Goal: Answer question/provide support: Share knowledge or assist other users

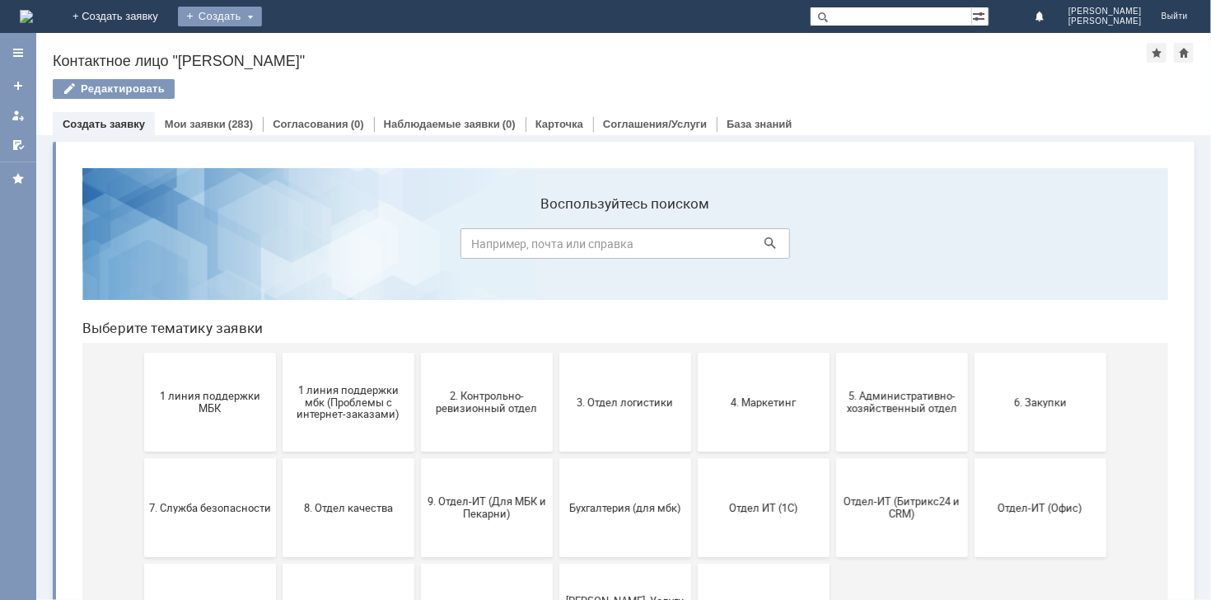
click at [262, 19] on div "Создать" at bounding box center [220, 17] width 84 height 20
click at [26, 138] on link at bounding box center [18, 145] width 26 height 26
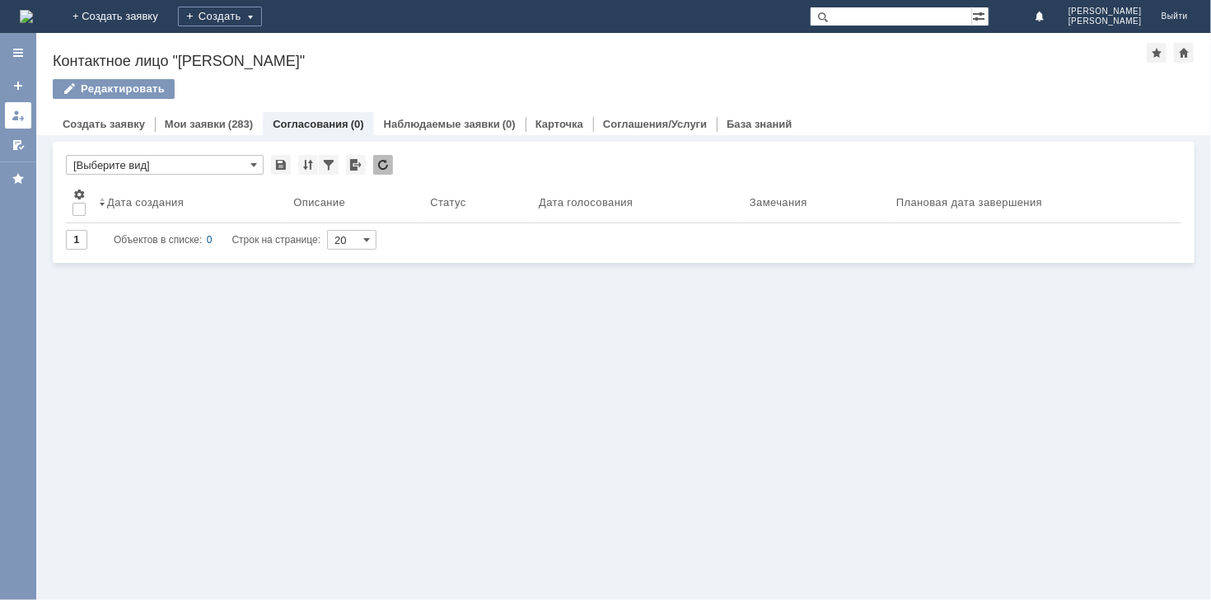
click at [17, 117] on div at bounding box center [18, 115] width 13 height 13
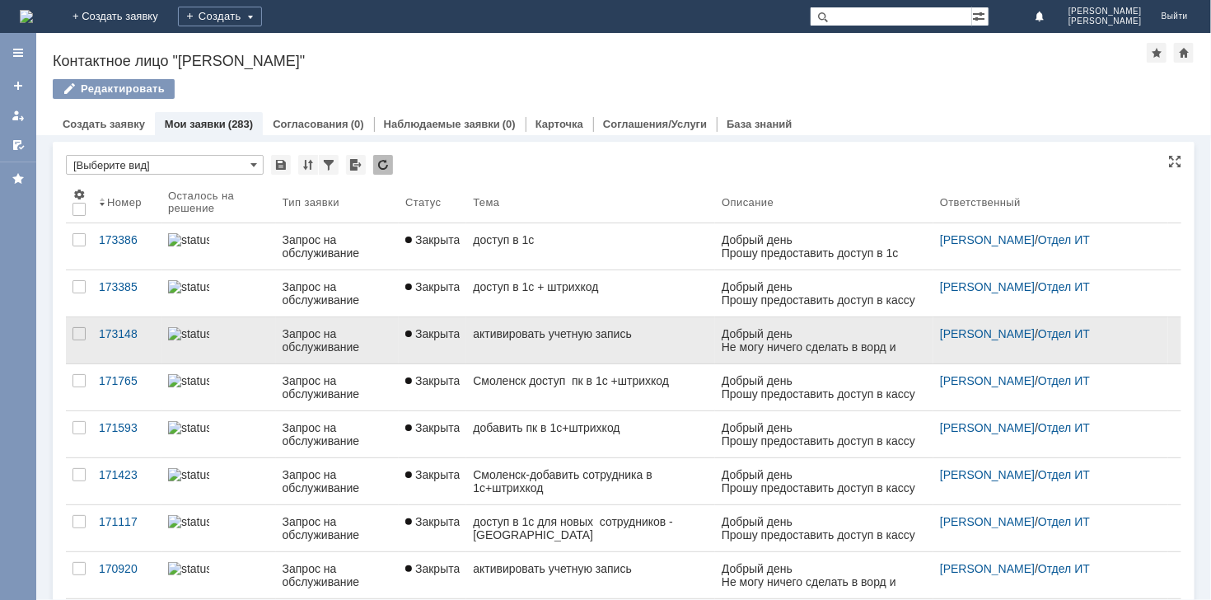
click at [627, 335] on div "активировать учетную запись" at bounding box center [591, 333] width 236 height 13
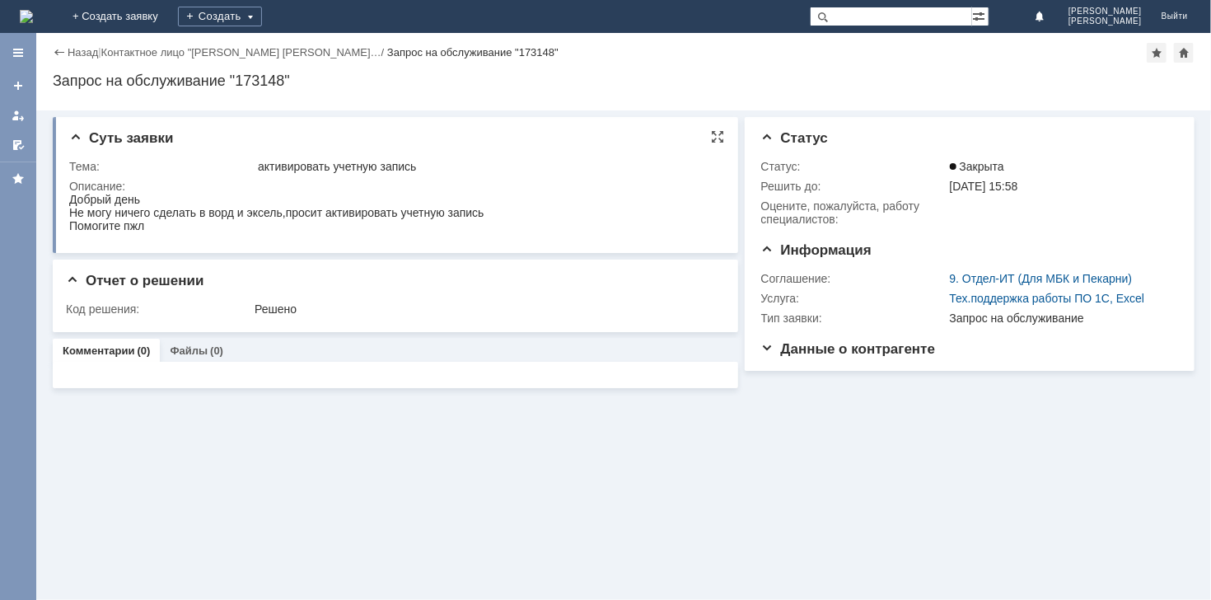
drag, startPoint x: 133, startPoint y: 386, endPoint x: 131, endPoint y: 216, distance: 169.8
drag, startPoint x: 134, startPoint y: 391, endPoint x: 147, endPoint y: 214, distance: 176.8
drag, startPoint x: 147, startPoint y: 214, endPoint x: 286, endPoint y: 246, distance: 142.9
click at [286, 232] on html "Добрый день Не могу ничего сделать в ворд и эксель,просит активировать учетную …" at bounding box center [392, 212] width 648 height 40
click at [211, 180] on div "Описание:" at bounding box center [393, 186] width 649 height 13
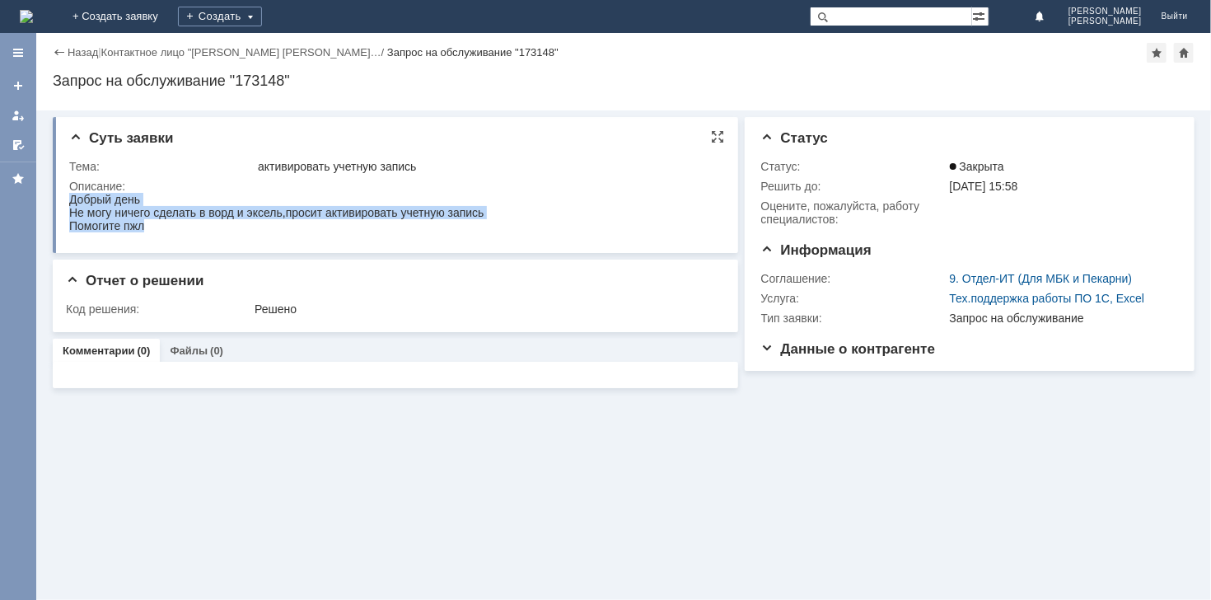
drag, startPoint x: 72, startPoint y: 199, endPoint x: 161, endPoint y: 233, distance: 95.5
click at [161, 232] on html "Добрый день Не могу ничего сделать в ворд и эксель,просит активировать учетную …" at bounding box center [392, 212] width 648 height 40
copy body "Добрый день Не могу ничего сделать в ворд и эксель,просит активировать учетную …"
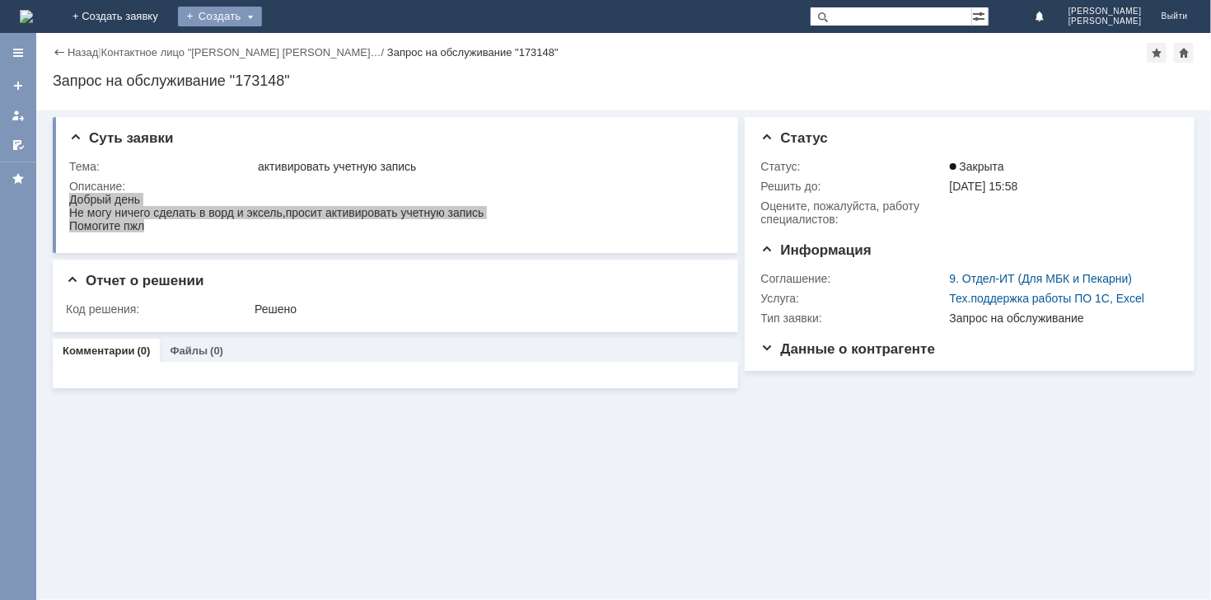
click at [262, 21] on div "Создать" at bounding box center [220, 17] width 84 height 20
click at [307, 40] on link "Заявка" at bounding box center [243, 50] width 125 height 20
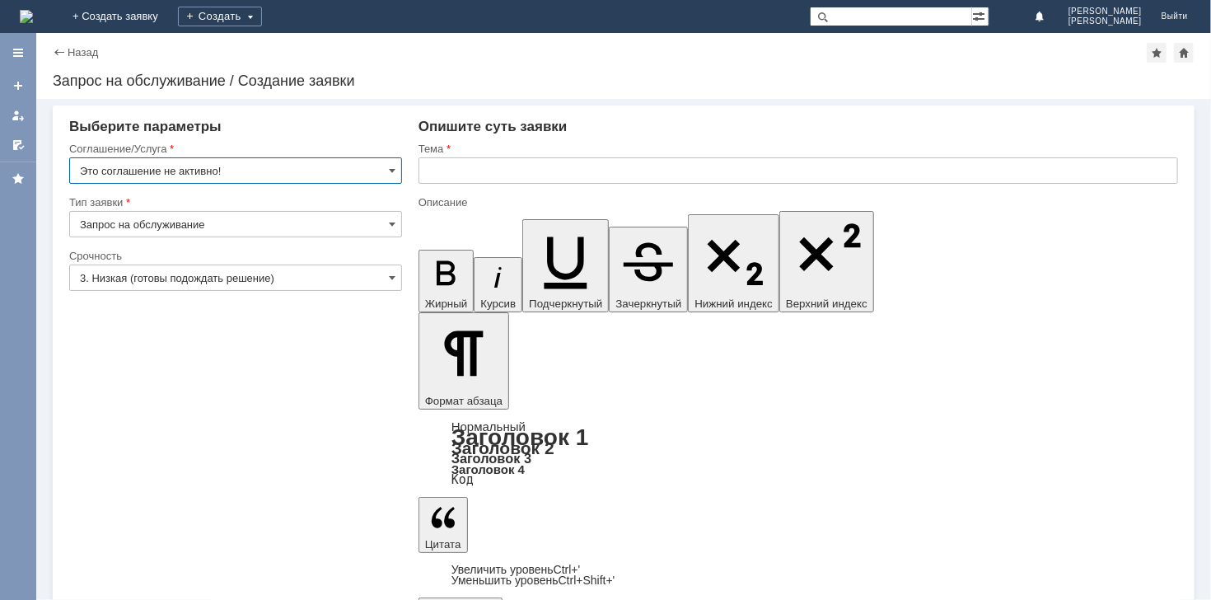
click at [548, 185] on div at bounding box center [799, 190] width 760 height 12
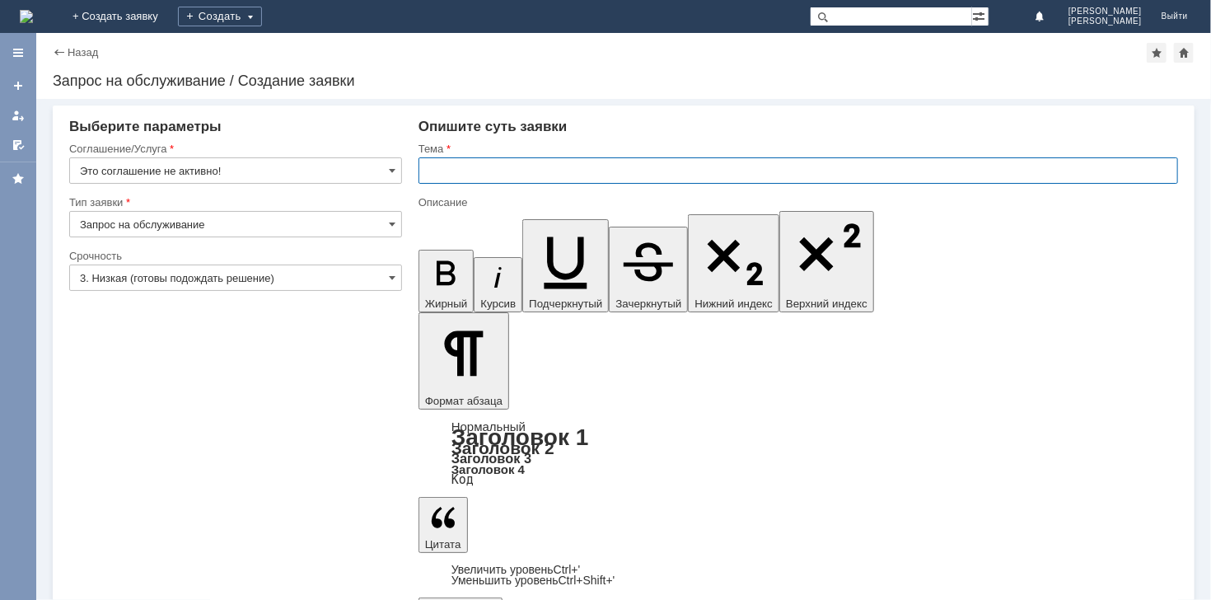
click at [555, 165] on input "text" at bounding box center [799, 170] width 760 height 26
type input "активировать учетную запись ворд\эксель"
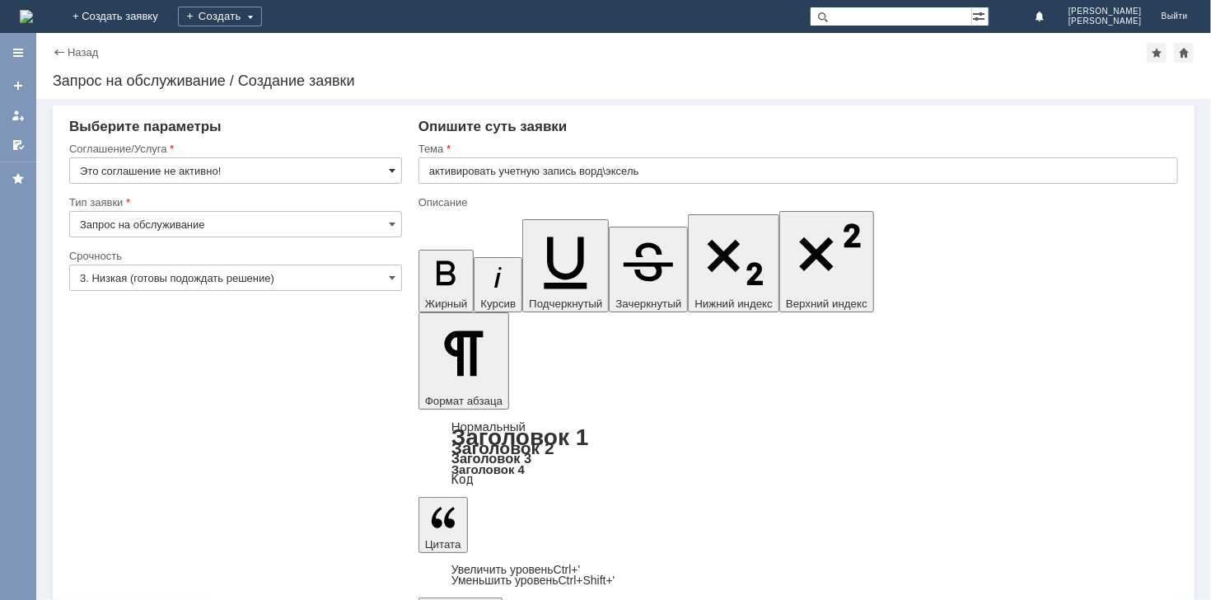
click at [389, 171] on span at bounding box center [392, 170] width 7 height 13
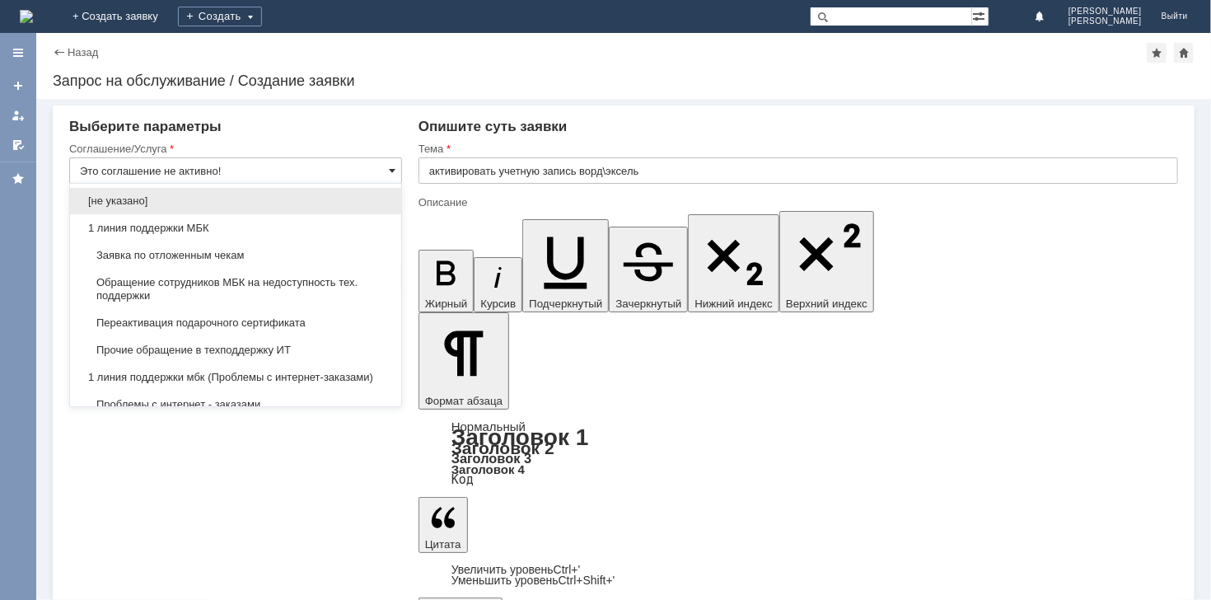
click at [389, 171] on span at bounding box center [392, 170] width 7 height 13
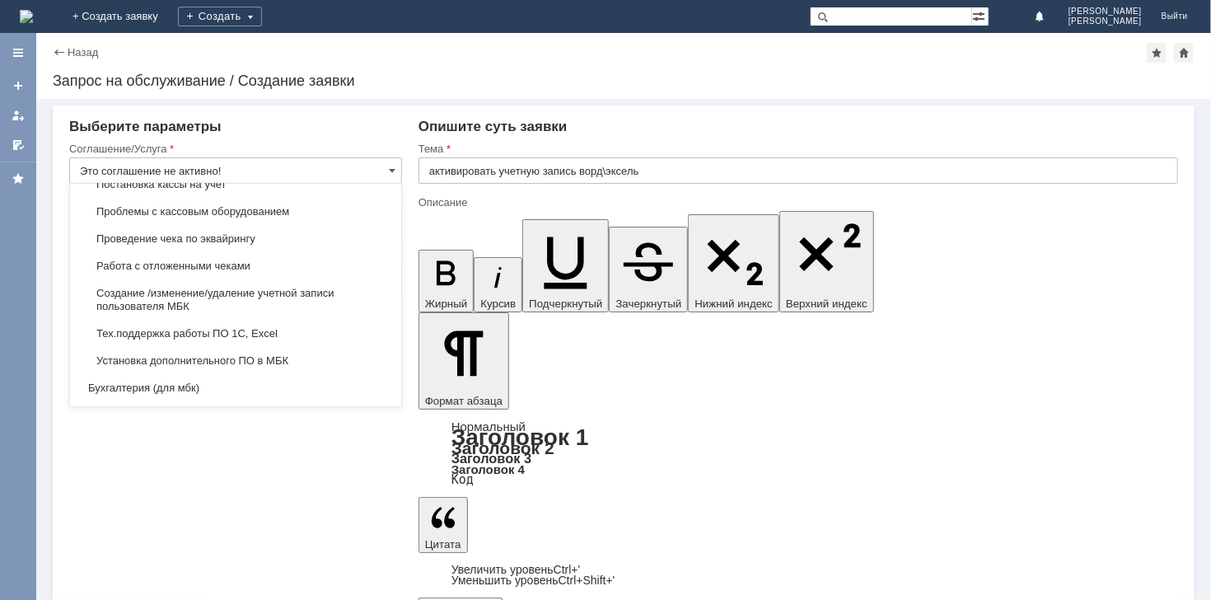
scroll to position [1806, 0]
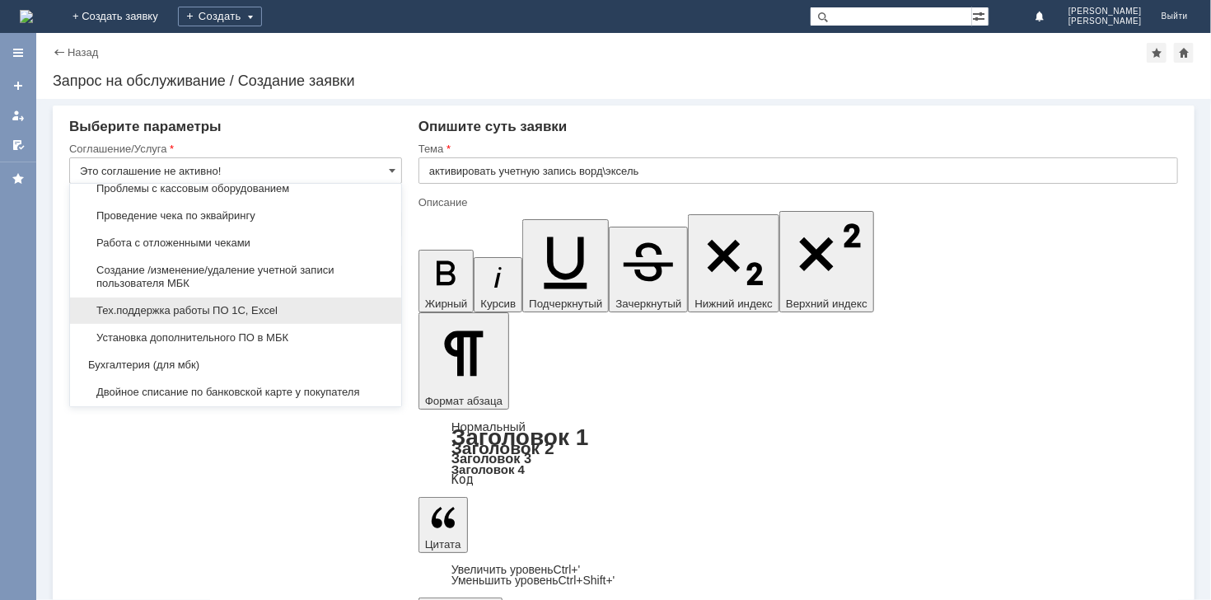
click at [244, 312] on div "Тех.поддержка работы ПО 1С, Excel" at bounding box center [235, 310] width 331 height 26
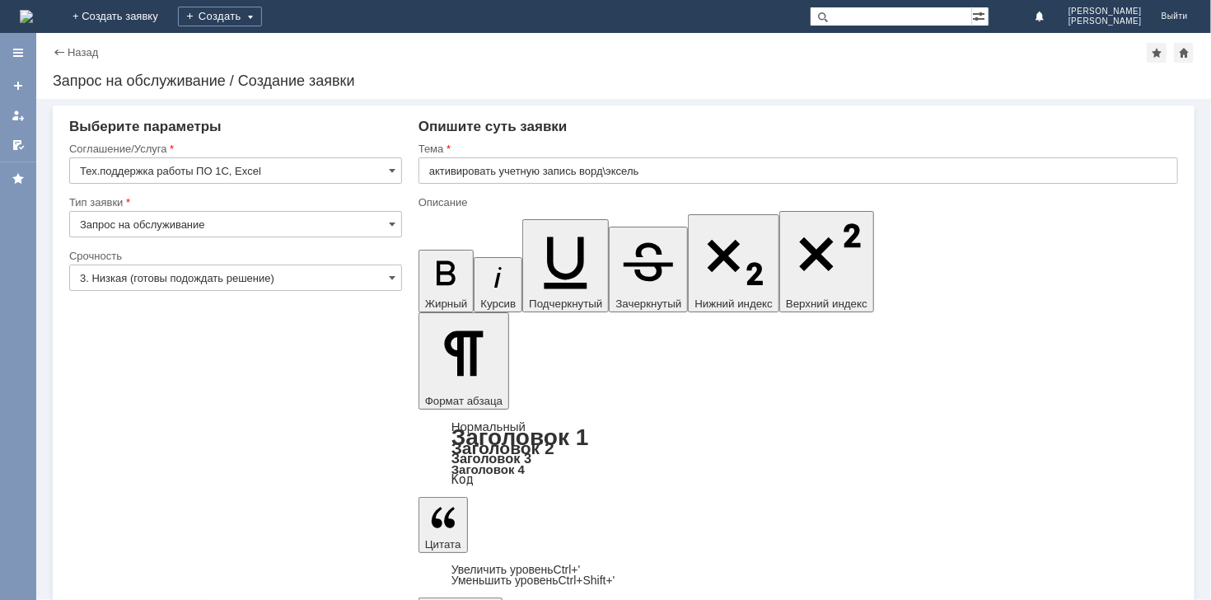
type input "Тех.поддержка работы ПО 1С, Excel"
